Goal: Use online tool/utility: Utilize a website feature to perform a specific function

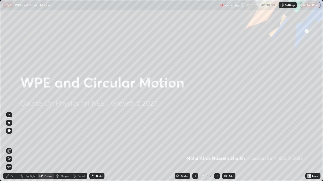
scroll to position [181, 323]
click at [216, 176] on icon at bounding box center [217, 176] width 4 height 4
click at [216, 176] on icon at bounding box center [217, 176] width 2 height 3
click at [217, 175] on icon at bounding box center [217, 176] width 4 height 4
click at [216, 175] on icon at bounding box center [217, 176] width 4 height 4
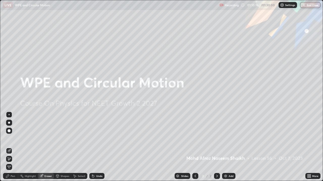
click at [223, 175] on img at bounding box center [225, 176] width 4 height 4
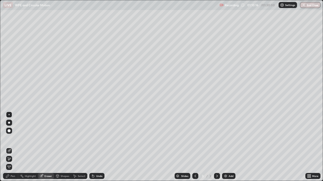
click at [225, 176] on img at bounding box center [225, 176] width 4 height 4
click at [195, 175] on icon at bounding box center [195, 176] width 4 height 4
click at [195, 176] on icon at bounding box center [195, 176] width 4 height 4
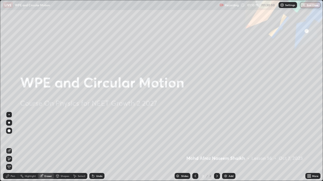
click at [225, 176] on img at bounding box center [225, 176] width 4 height 4
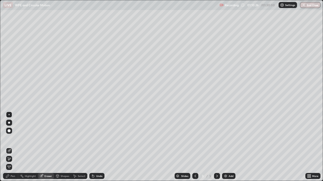
click at [11, 123] on div at bounding box center [9, 123] width 6 height 6
click at [9, 123] on div at bounding box center [9, 123] width 2 height 2
click at [10, 152] on icon at bounding box center [9, 151] width 4 height 4
click at [14, 176] on div "Pen" at bounding box center [13, 176] width 5 height 3
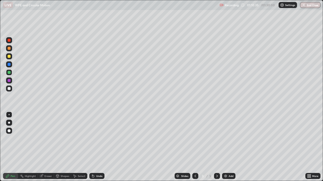
click at [12, 80] on div at bounding box center [9, 81] width 6 height 6
click at [67, 174] on div "Shapes" at bounding box center [62, 176] width 17 height 6
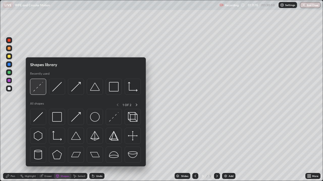
click at [41, 87] on img at bounding box center [38, 87] width 10 height 10
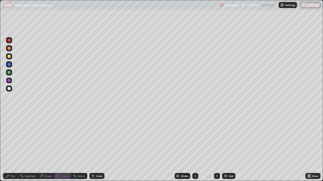
click at [49, 177] on div "Eraser" at bounding box center [48, 176] width 8 height 3
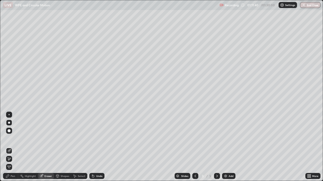
click at [11, 177] on div "Pen" at bounding box center [13, 176] width 5 height 3
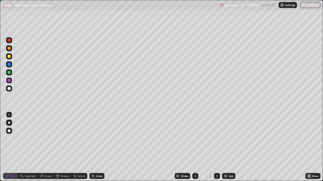
click at [47, 176] on div "Eraser" at bounding box center [48, 176] width 8 height 3
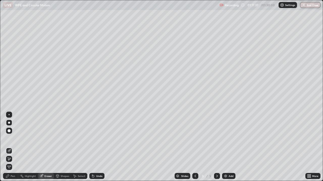
click at [16, 176] on div "Pen" at bounding box center [10, 176] width 15 height 6
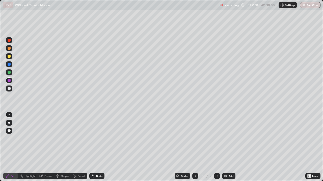
click at [92, 179] on div "Undo" at bounding box center [96, 176] width 15 height 6
click at [92, 176] on icon at bounding box center [93, 177] width 2 height 2
click at [290, 5] on p "Settings" at bounding box center [290, 5] width 10 height 3
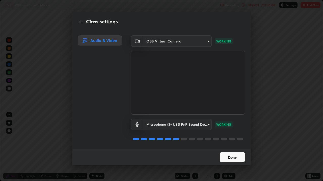
click at [232, 157] on button "Done" at bounding box center [231, 157] width 25 height 10
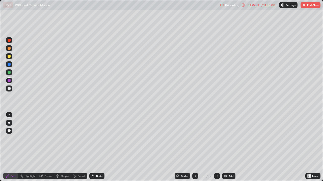
click at [258, 6] on div "01:25:53" at bounding box center [253, 5] width 14 height 3
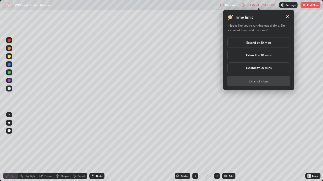
click at [263, 44] on h5 "Extend by 10 mins" at bounding box center [258, 42] width 25 height 5
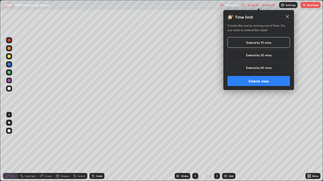
click at [261, 83] on button "Extend class" at bounding box center [258, 81] width 62 height 10
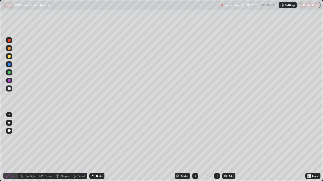
click at [48, 178] on div "Eraser" at bounding box center [46, 176] width 16 height 6
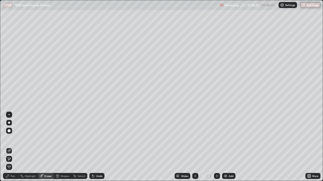
click at [16, 177] on div "Pen" at bounding box center [10, 176] width 15 height 6
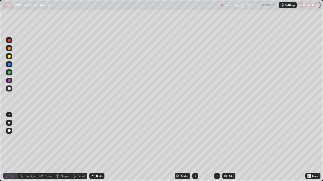
click at [311, 7] on button "End Class" at bounding box center [310, 5] width 20 height 6
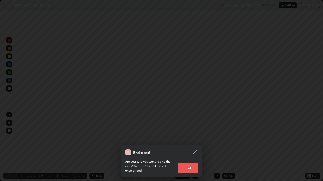
click at [195, 167] on button "End" at bounding box center [187, 168] width 20 height 10
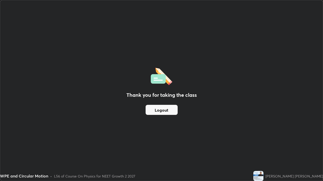
click at [172, 108] on button "Logout" at bounding box center [161, 110] width 32 height 10
